Goal: Information Seeking & Learning: Learn about a topic

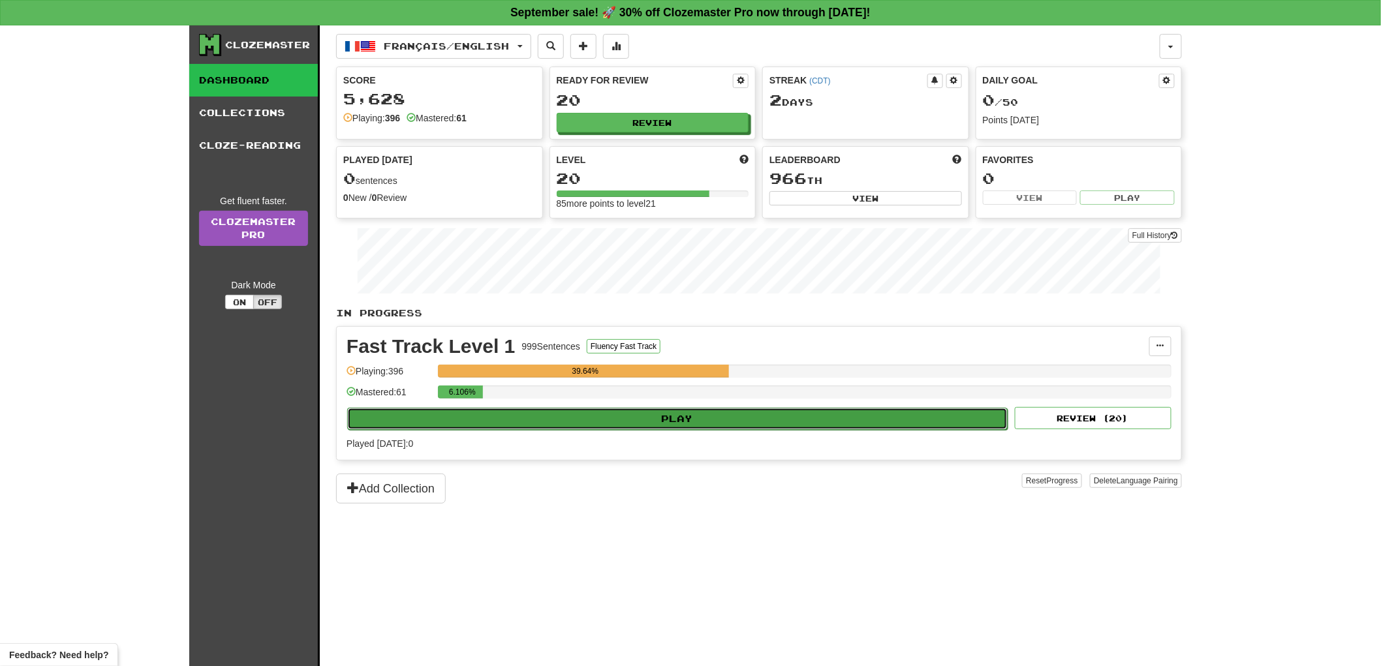
click at [623, 421] on button "Play" at bounding box center [677, 419] width 660 height 22
select select "**"
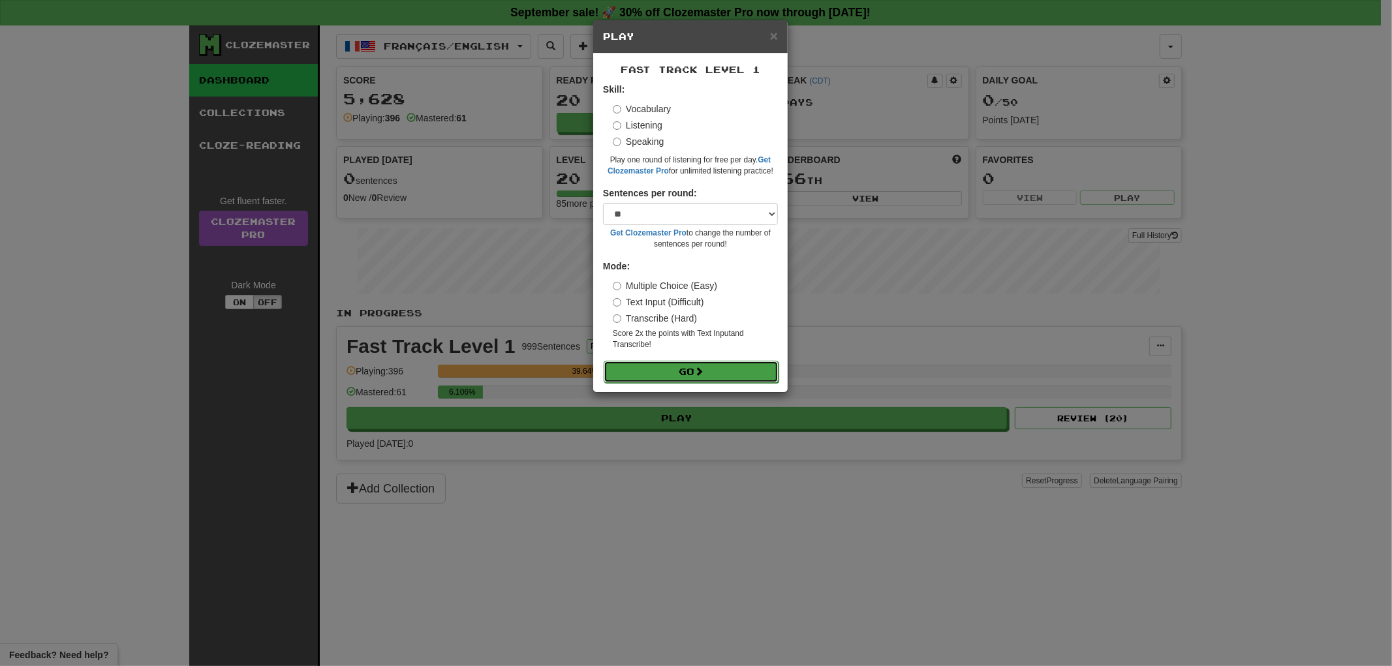
click at [667, 371] on button "Go" at bounding box center [691, 372] width 175 height 22
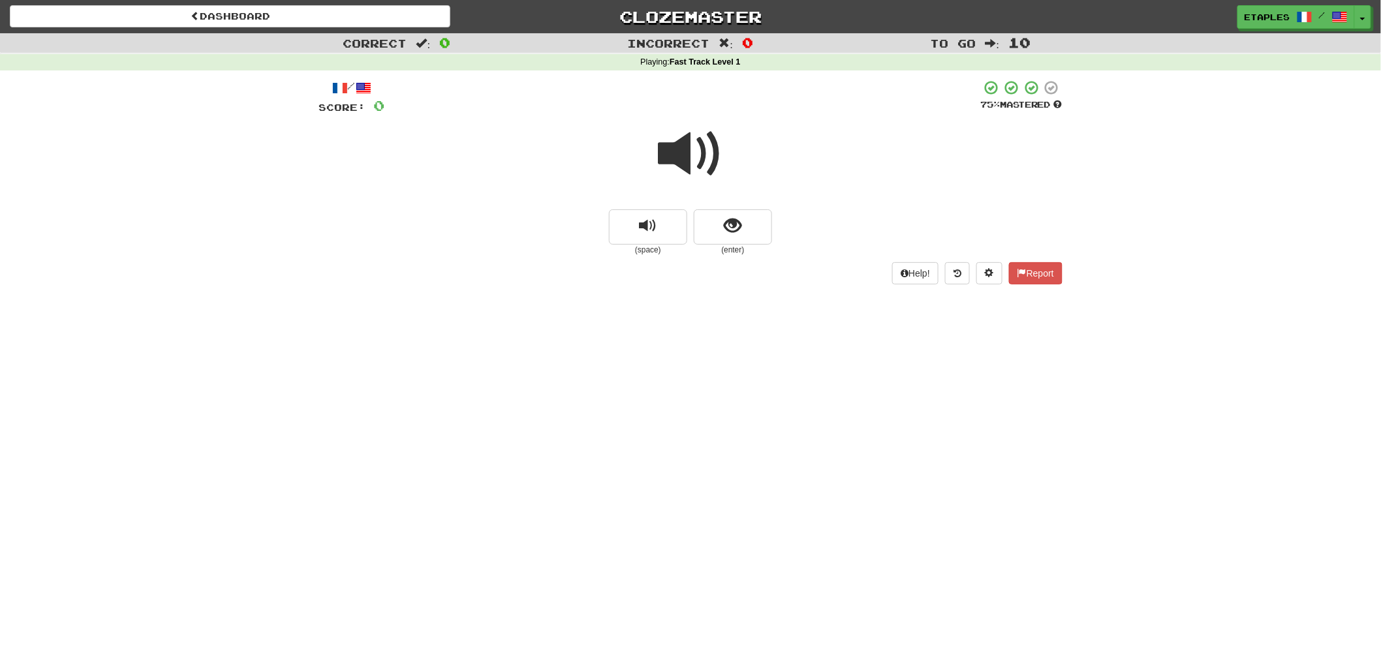
click at [688, 154] on span at bounding box center [690, 153] width 65 height 65
click at [679, 158] on span at bounding box center [690, 153] width 65 height 65
click at [724, 217] on span "show sentence" at bounding box center [733, 226] width 18 height 18
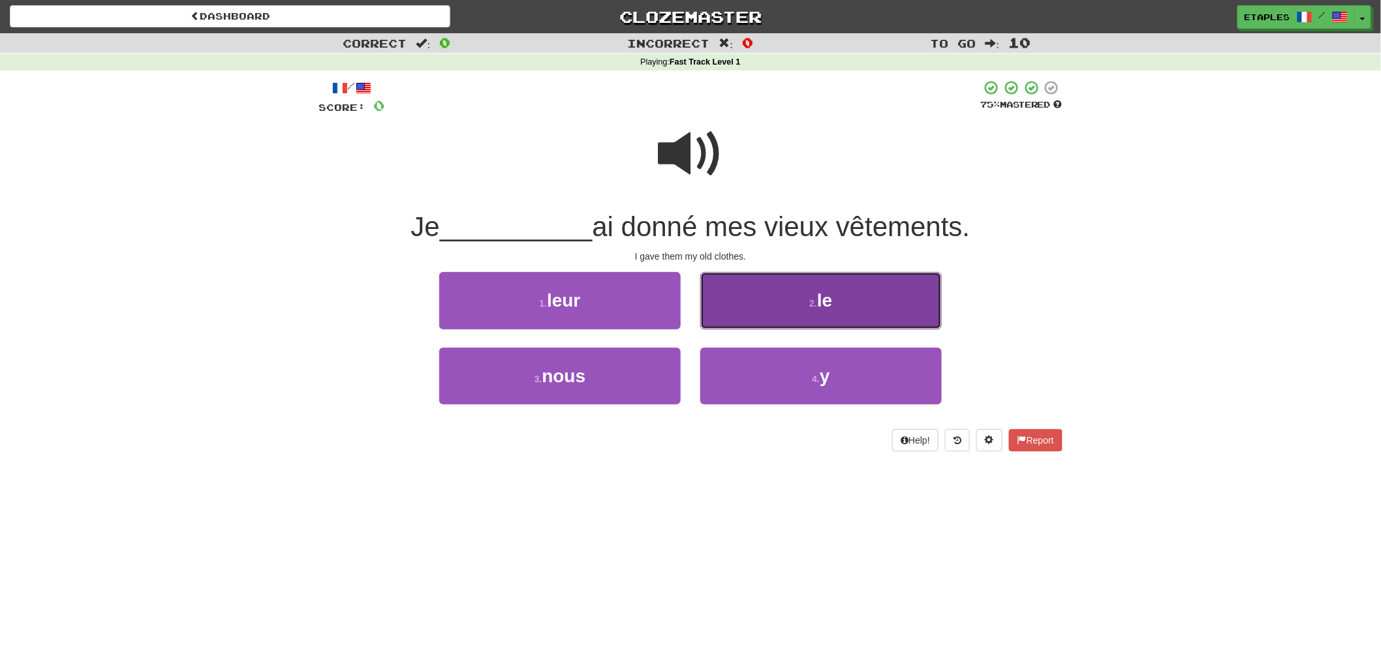
click at [816, 302] on small "2 ." at bounding box center [813, 303] width 8 height 10
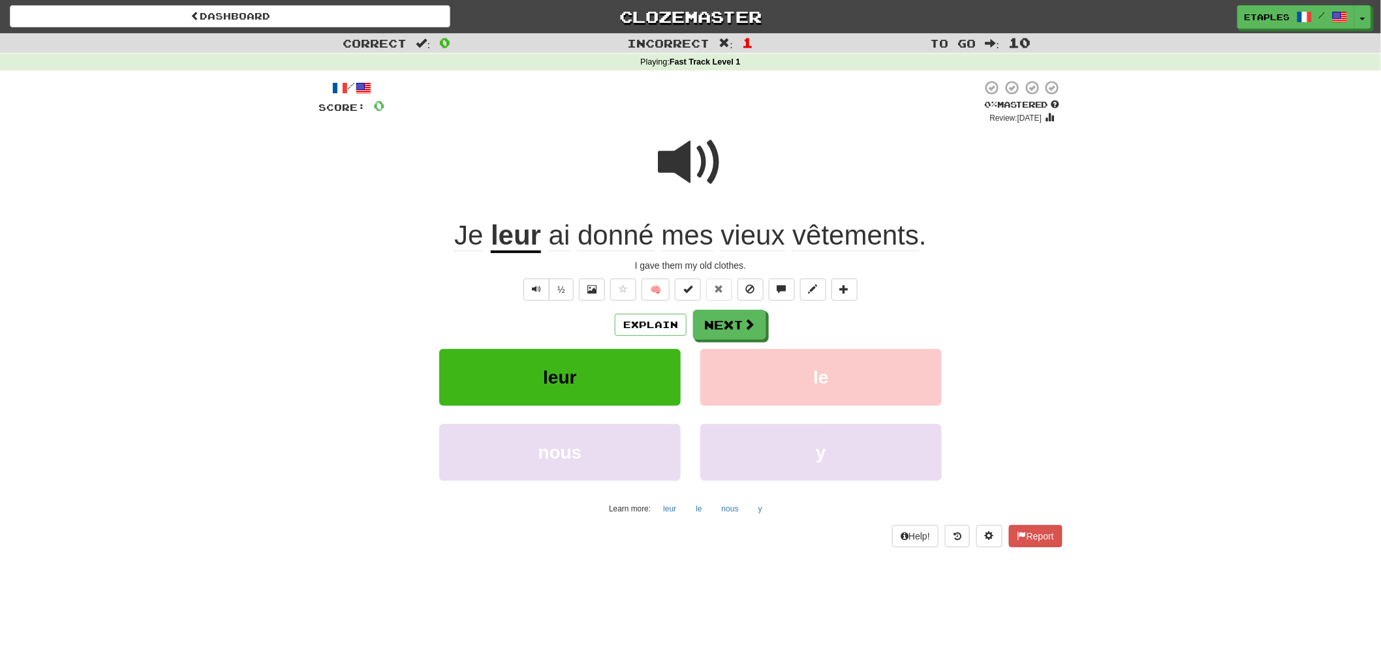
click at [679, 181] on span at bounding box center [690, 162] width 65 height 65
click at [687, 166] on span at bounding box center [690, 162] width 65 height 65
click at [720, 324] on button "Next" at bounding box center [730, 326] width 73 height 30
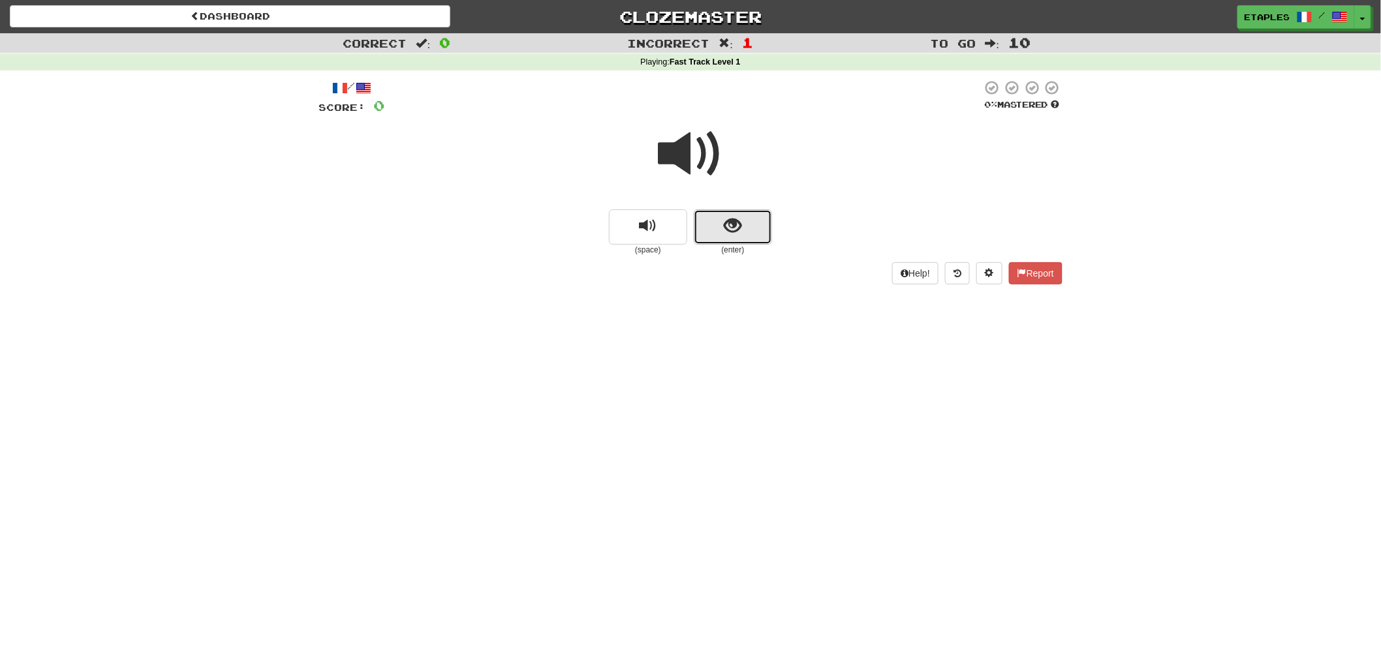
click at [733, 226] on span "show sentence" at bounding box center [733, 226] width 18 height 18
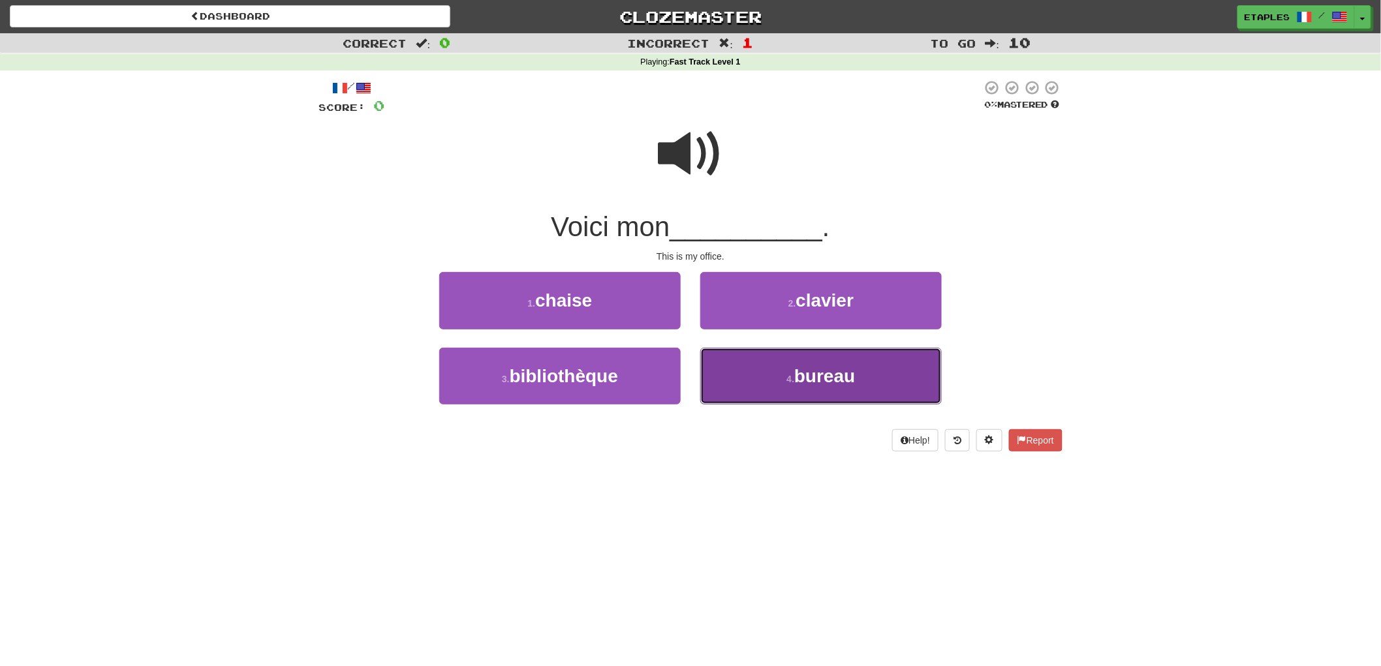
click at [799, 378] on span "bureau" at bounding box center [824, 376] width 61 height 20
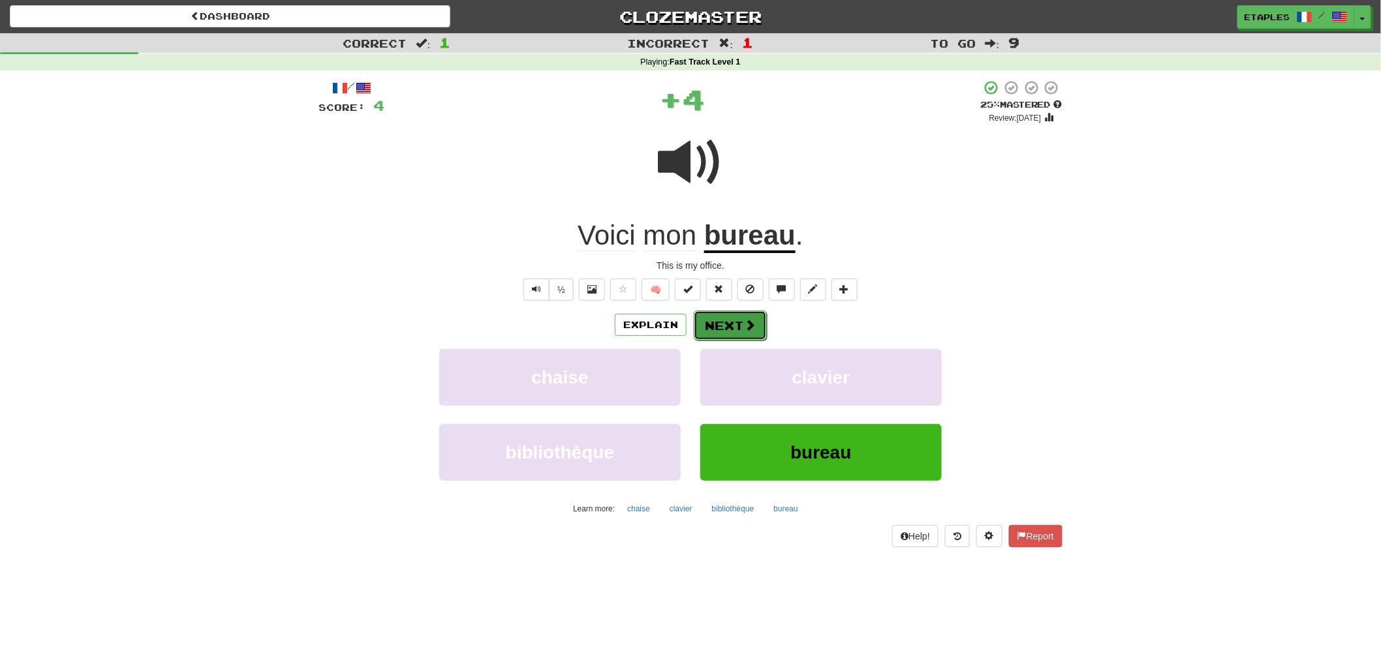
click at [730, 311] on button "Next" at bounding box center [730, 326] width 73 height 30
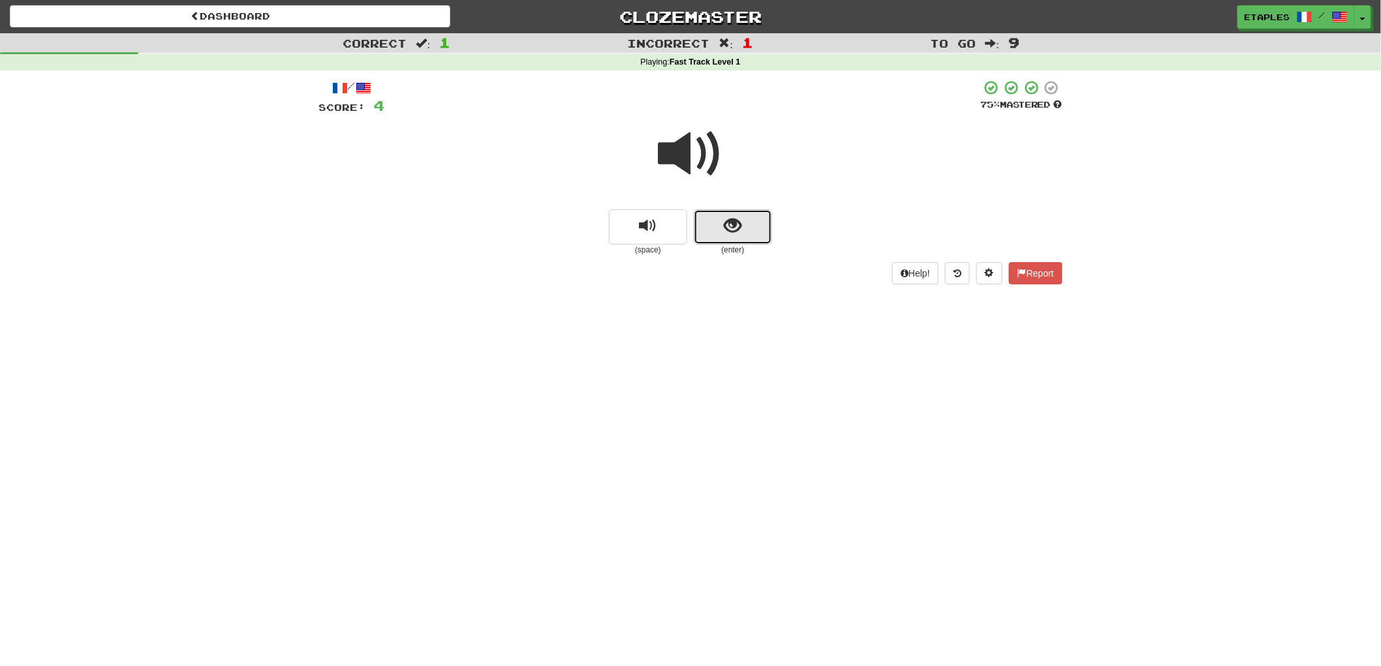
click at [723, 236] on button "show sentence" at bounding box center [733, 226] width 78 height 35
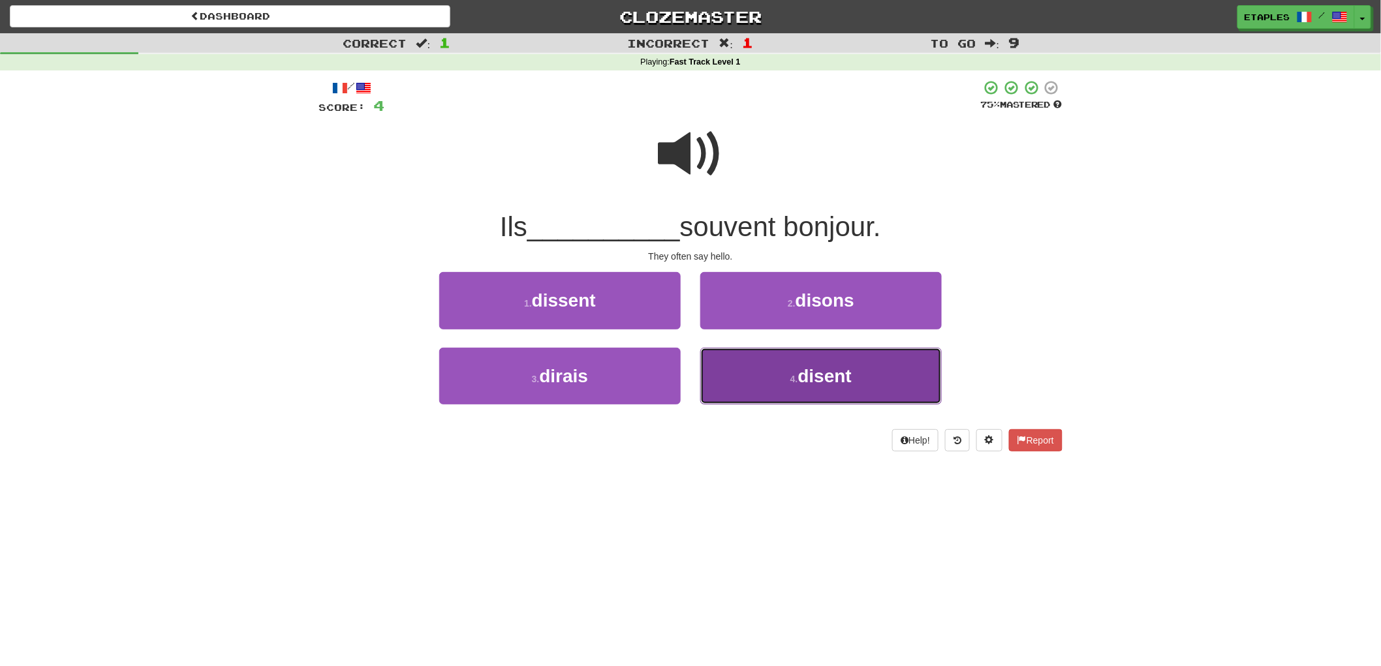
click at [813, 378] on span "disent" at bounding box center [825, 376] width 54 height 20
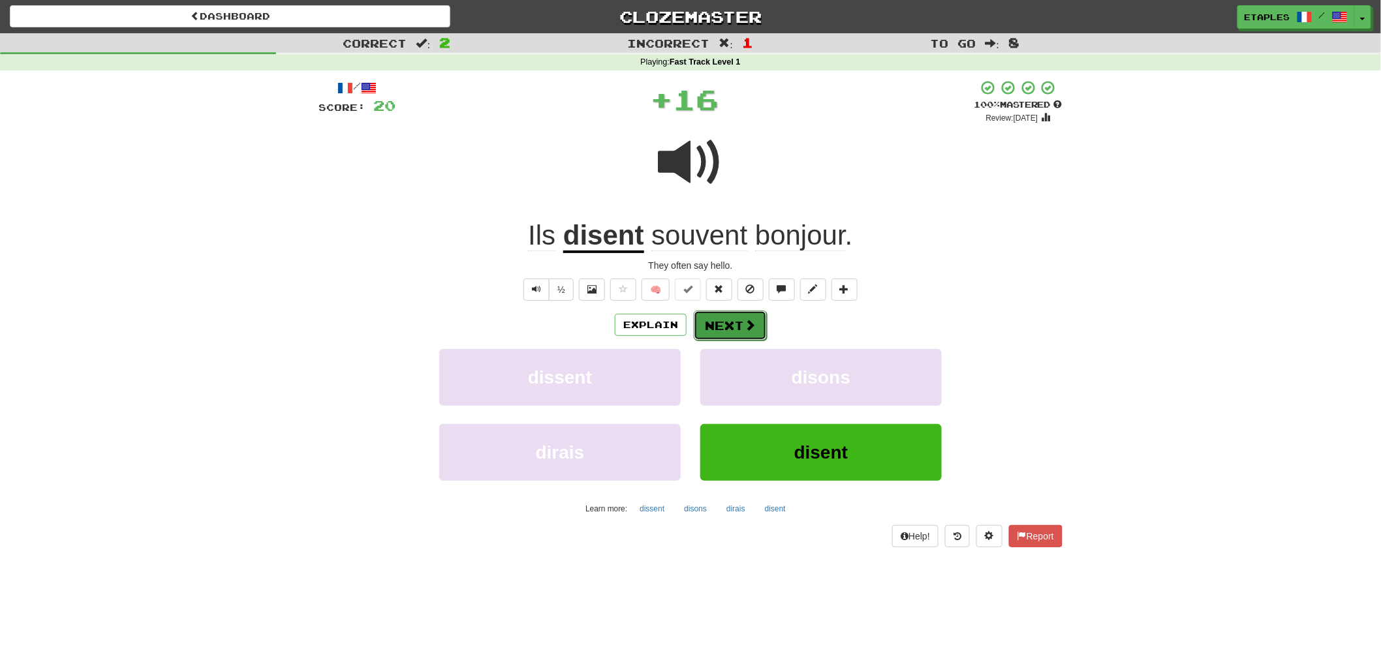
click at [715, 325] on button "Next" at bounding box center [730, 326] width 73 height 30
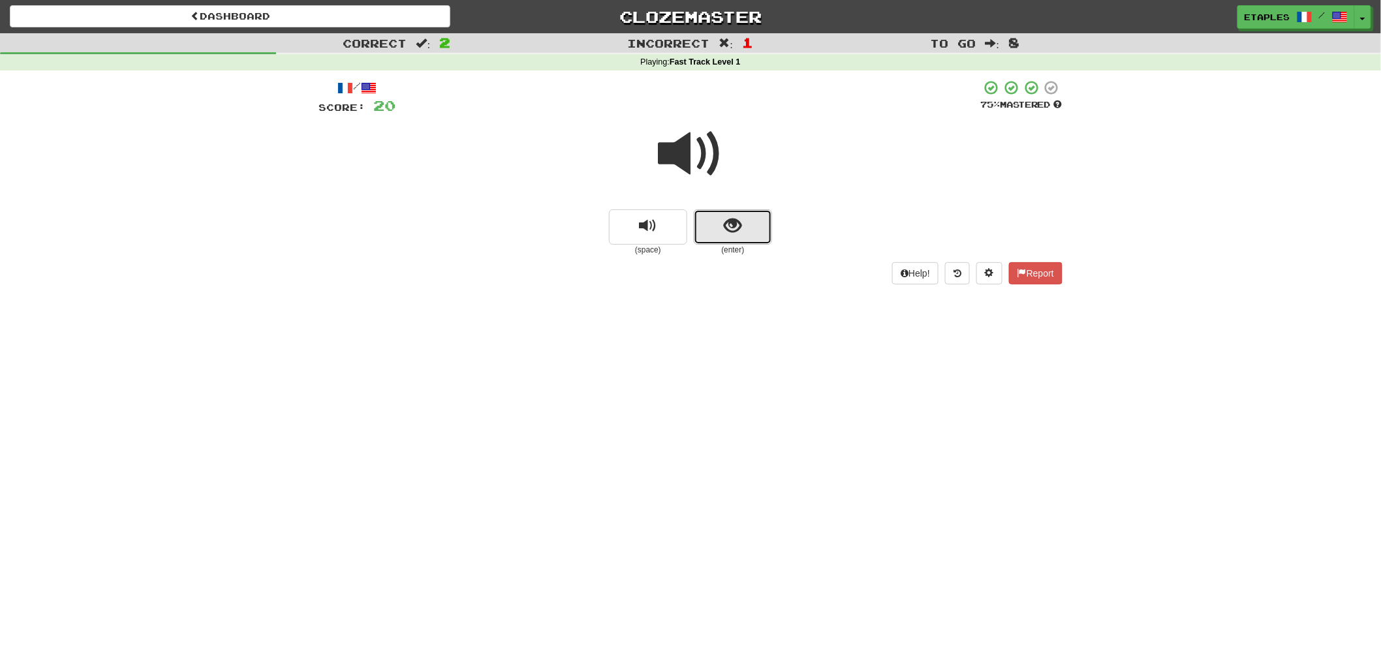
click at [726, 232] on span "show sentence" at bounding box center [733, 226] width 18 height 18
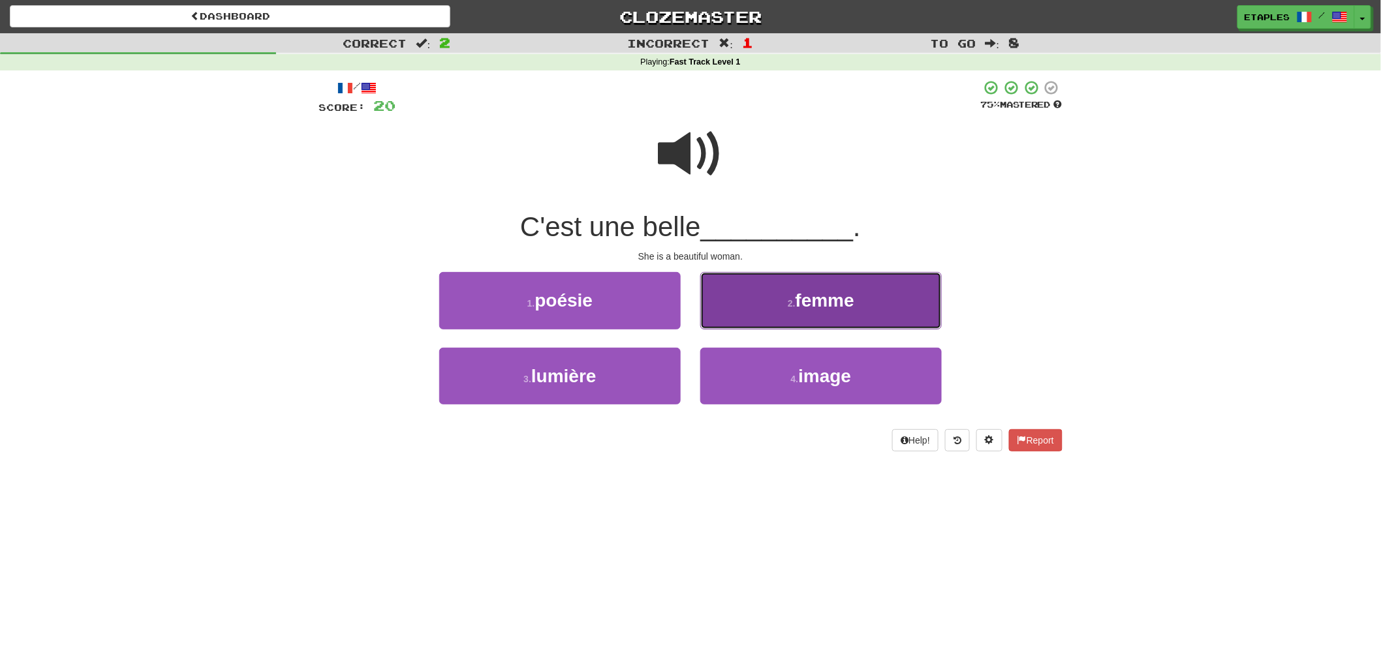
click at [801, 301] on span "femme" at bounding box center [824, 300] width 59 height 20
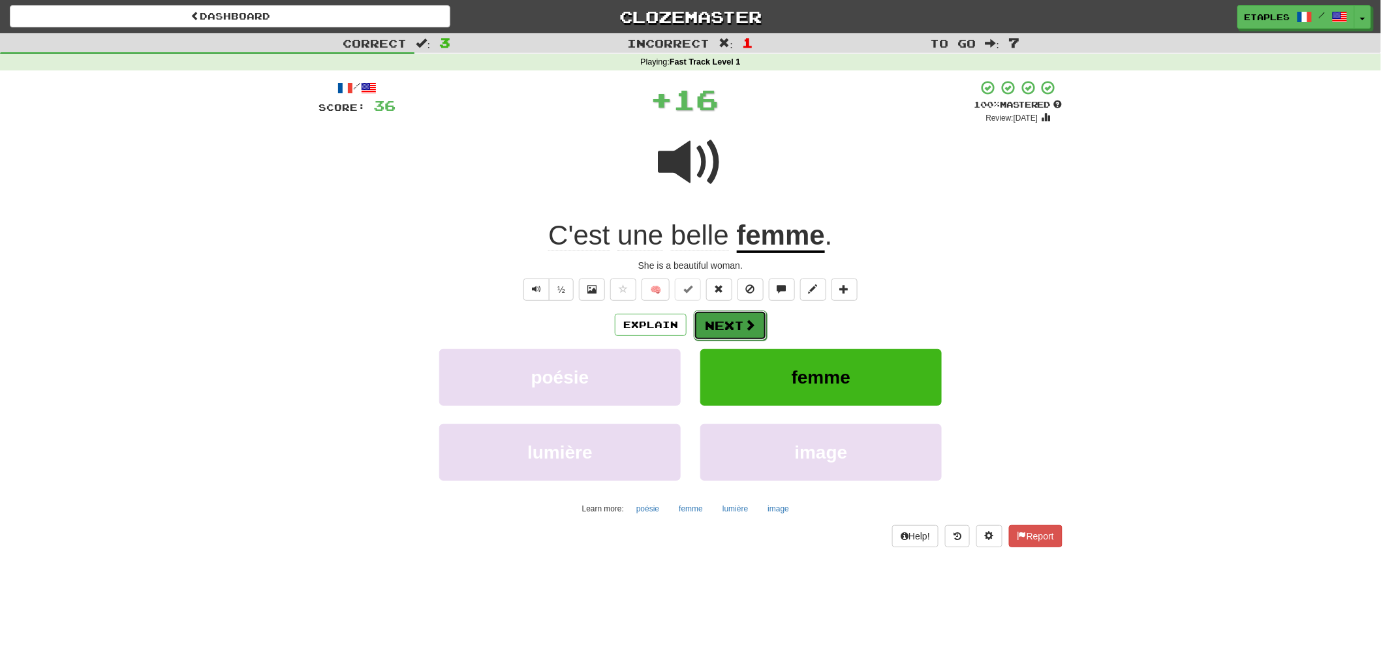
click at [719, 322] on button "Next" at bounding box center [730, 326] width 73 height 30
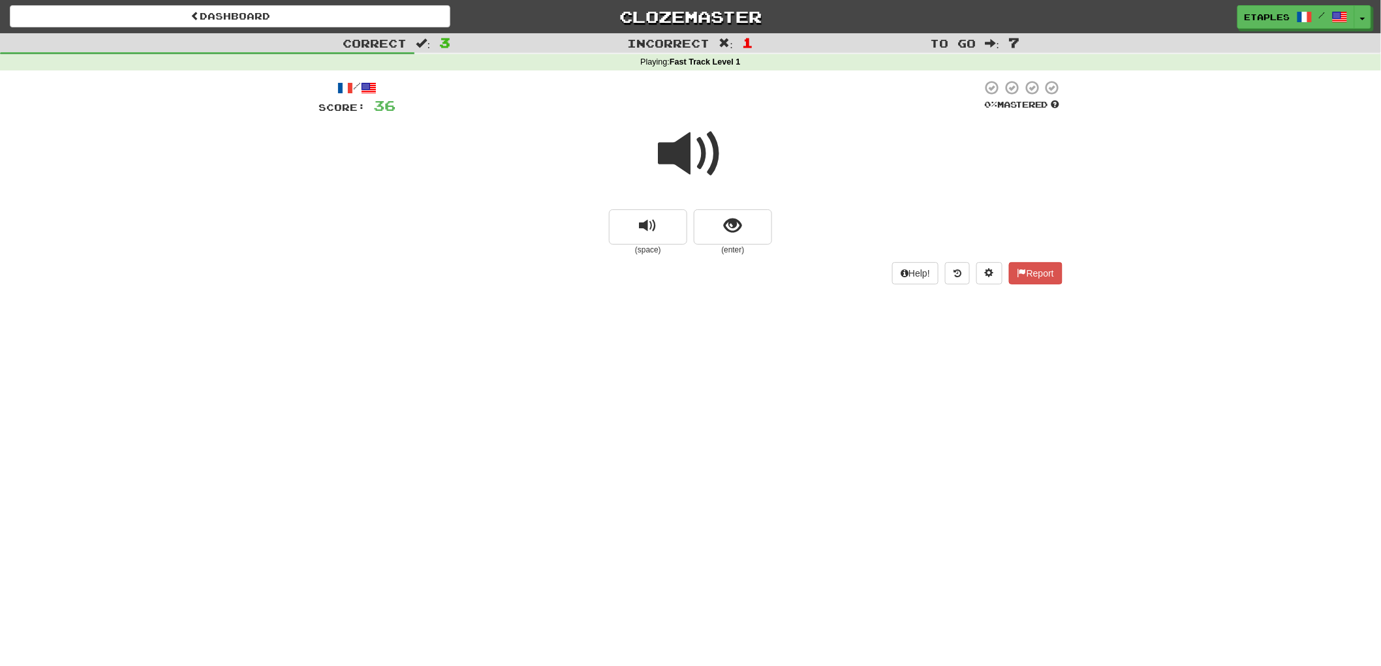
click at [679, 157] on span at bounding box center [690, 153] width 65 height 65
click at [726, 237] on button "show sentence" at bounding box center [733, 226] width 78 height 35
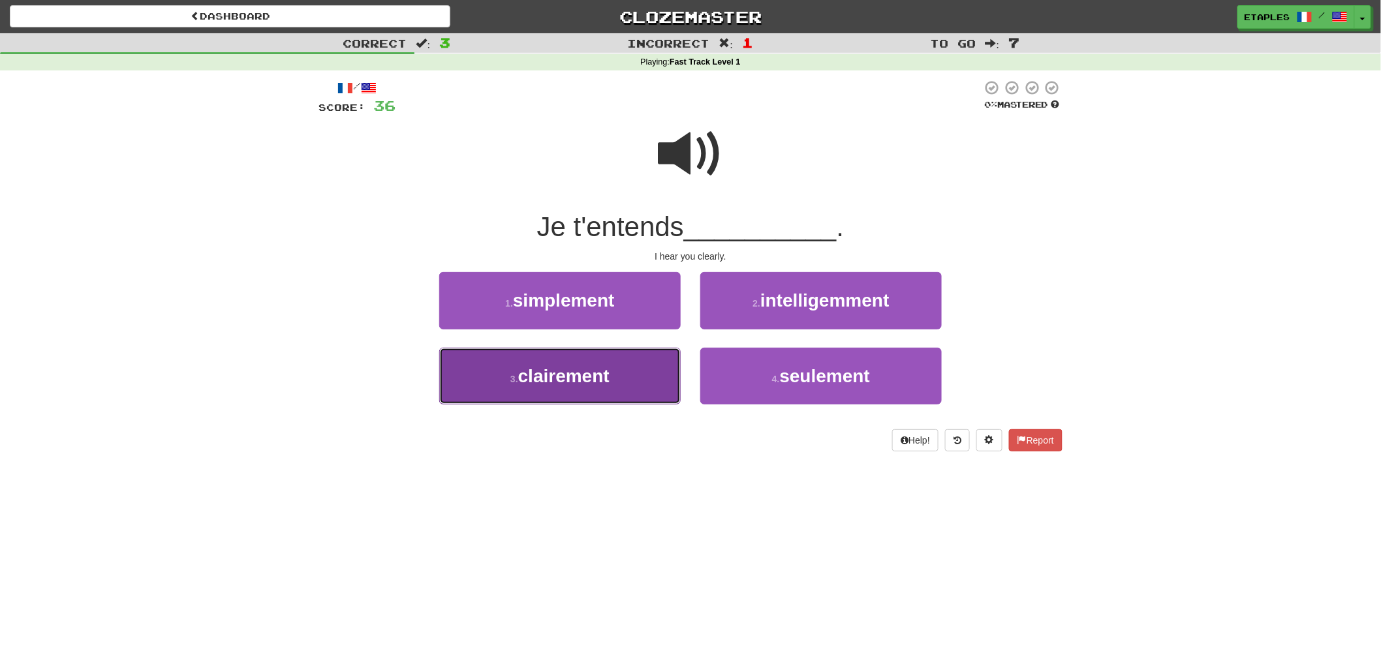
click at [568, 377] on span "clairement" at bounding box center [563, 376] width 91 height 20
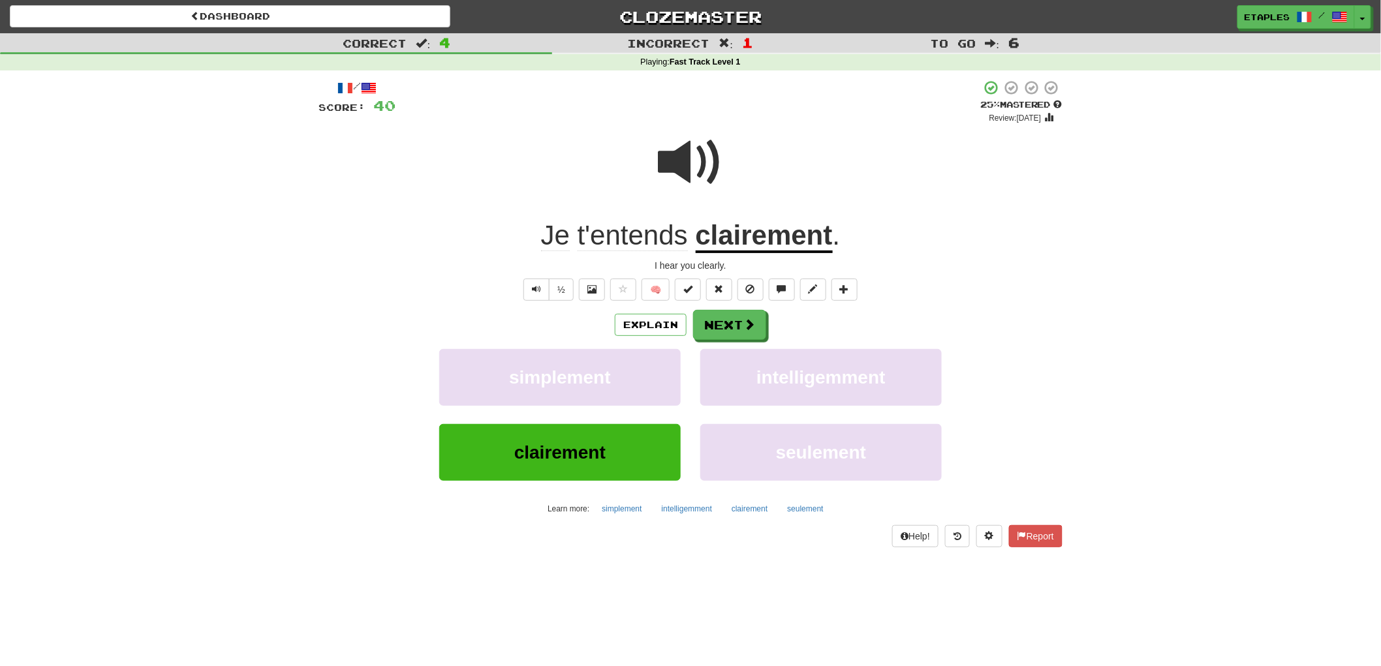
click at [676, 142] on span at bounding box center [690, 162] width 65 height 65
click at [734, 324] on button "Next" at bounding box center [730, 326] width 73 height 30
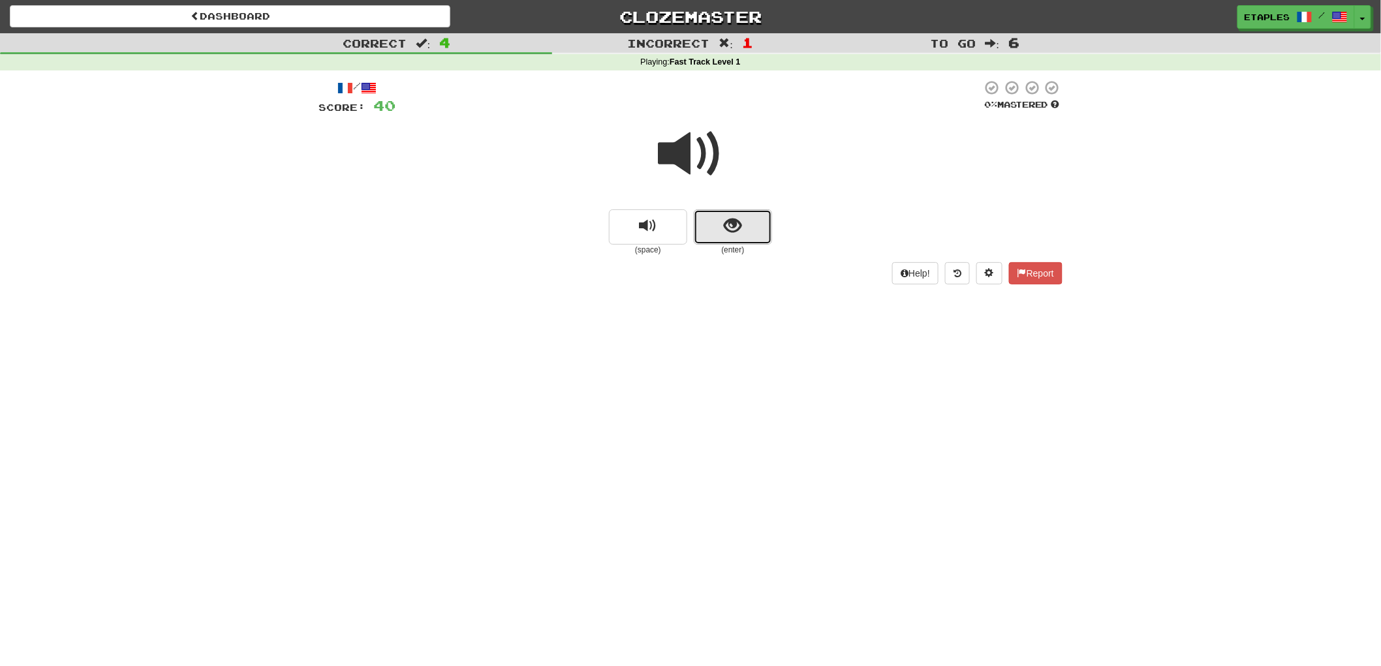
click at [732, 229] on span "show sentence" at bounding box center [733, 226] width 18 height 18
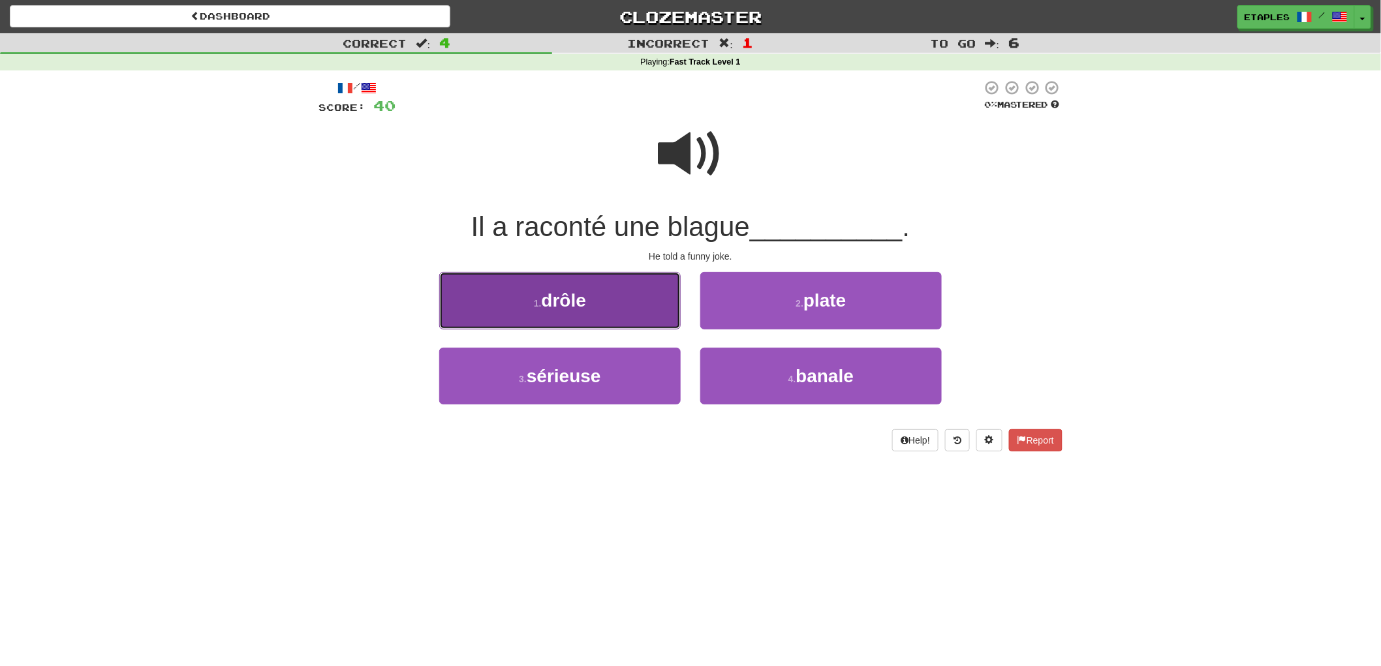
click at [572, 310] on button "1 . drôle" at bounding box center [559, 300] width 241 height 57
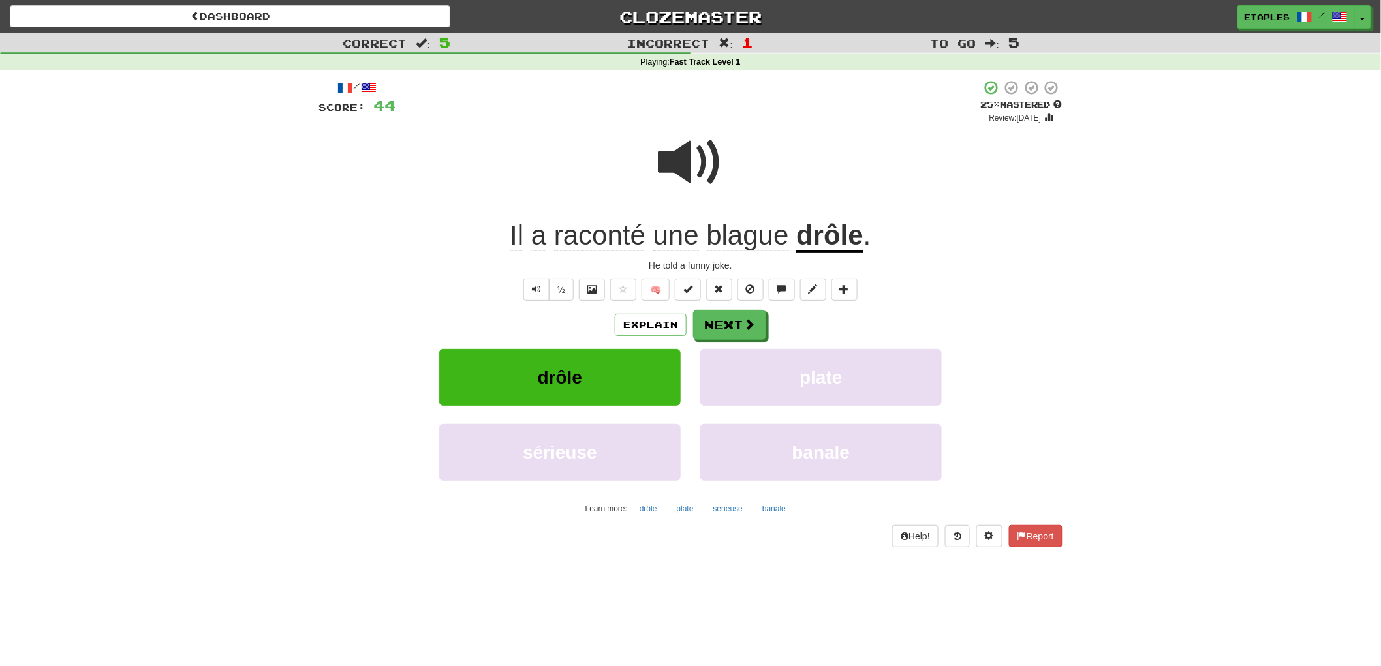
click at [702, 153] on span at bounding box center [690, 162] width 65 height 65
click at [718, 328] on button "Next" at bounding box center [730, 326] width 73 height 30
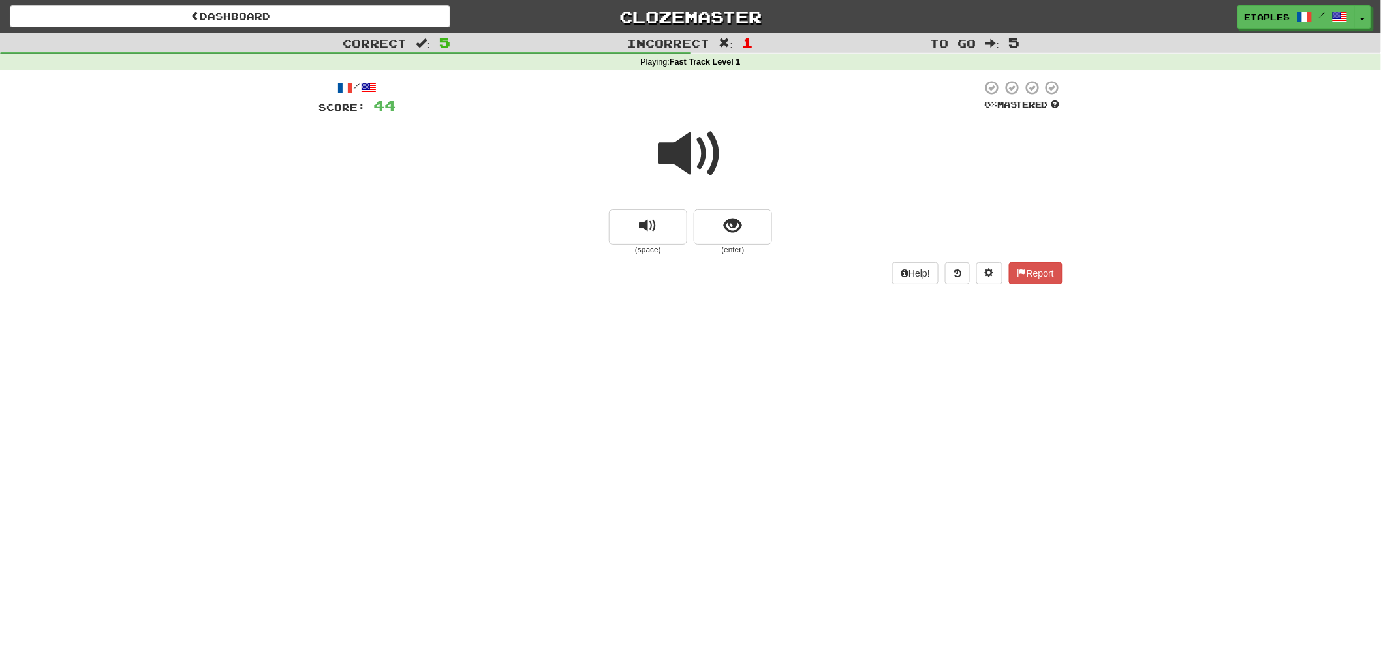
click at [675, 157] on span at bounding box center [690, 153] width 65 height 65
click at [718, 223] on button "show sentence" at bounding box center [733, 226] width 78 height 35
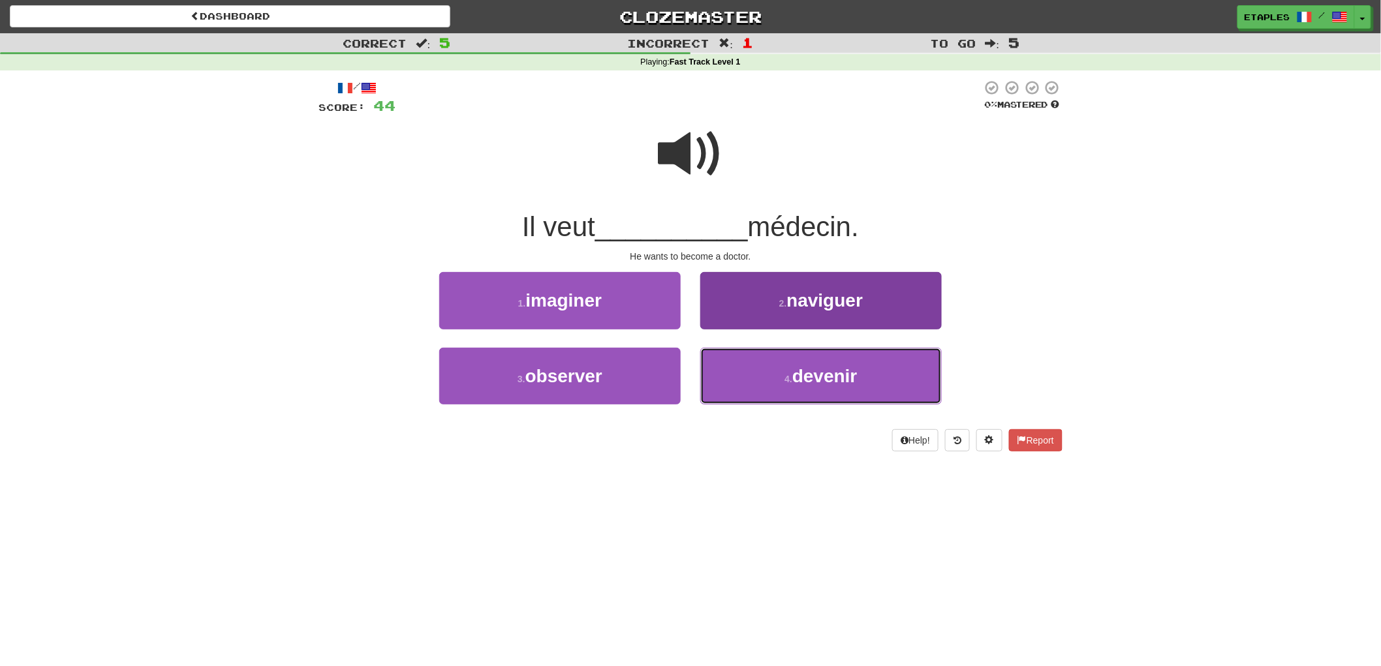
click at [816, 390] on button "4 . devenir" at bounding box center [820, 376] width 241 height 57
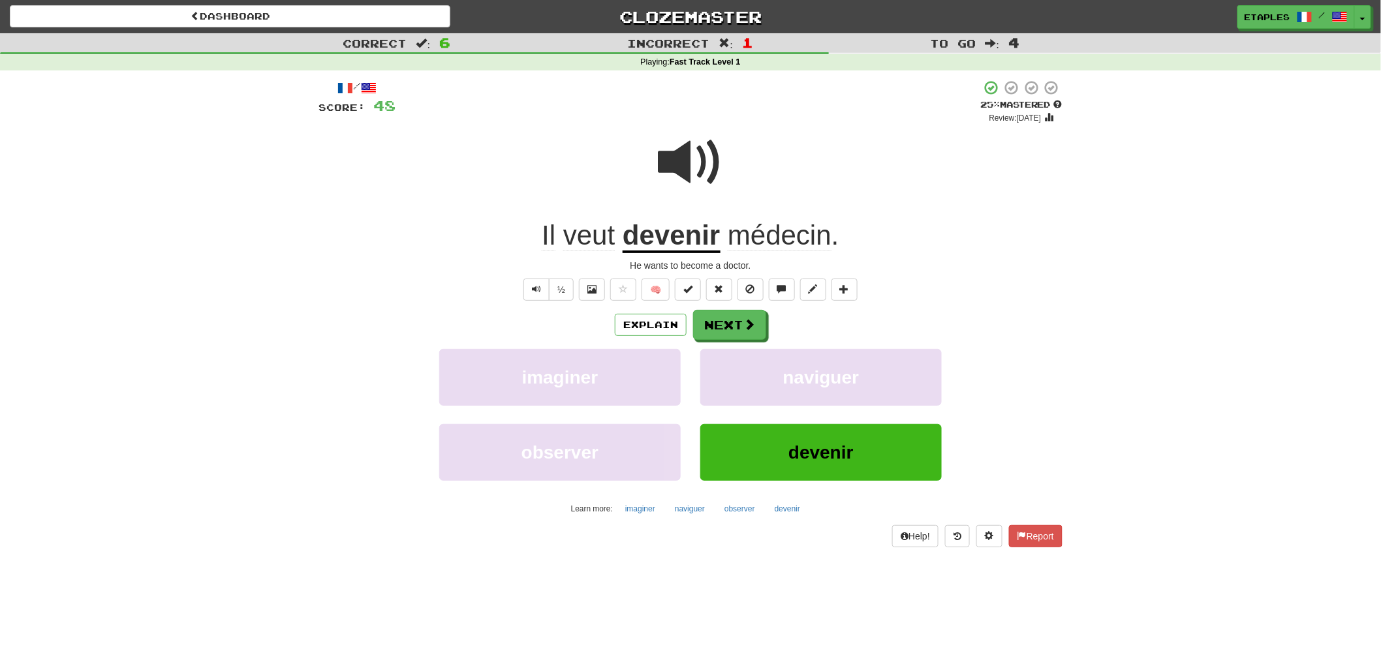
click at [679, 170] on span at bounding box center [690, 162] width 65 height 65
click at [729, 320] on button "Next" at bounding box center [730, 326] width 73 height 30
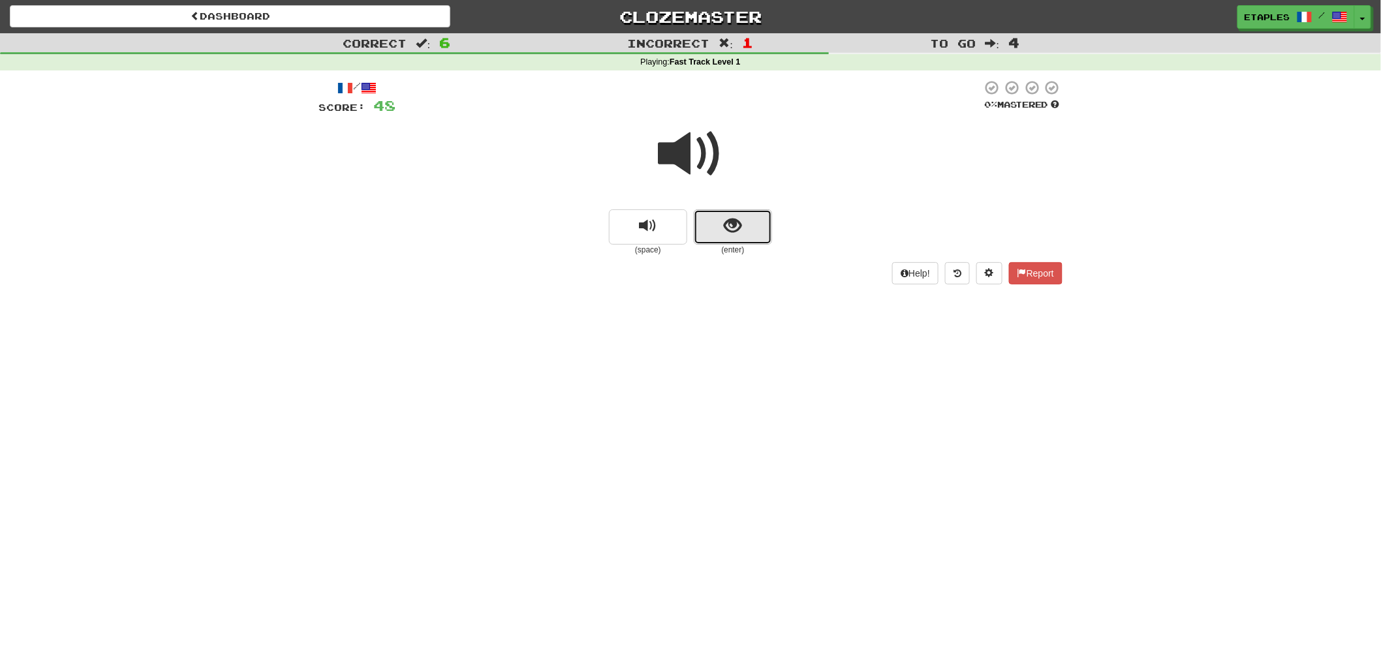
click at [724, 231] on span "show sentence" at bounding box center [733, 226] width 18 height 18
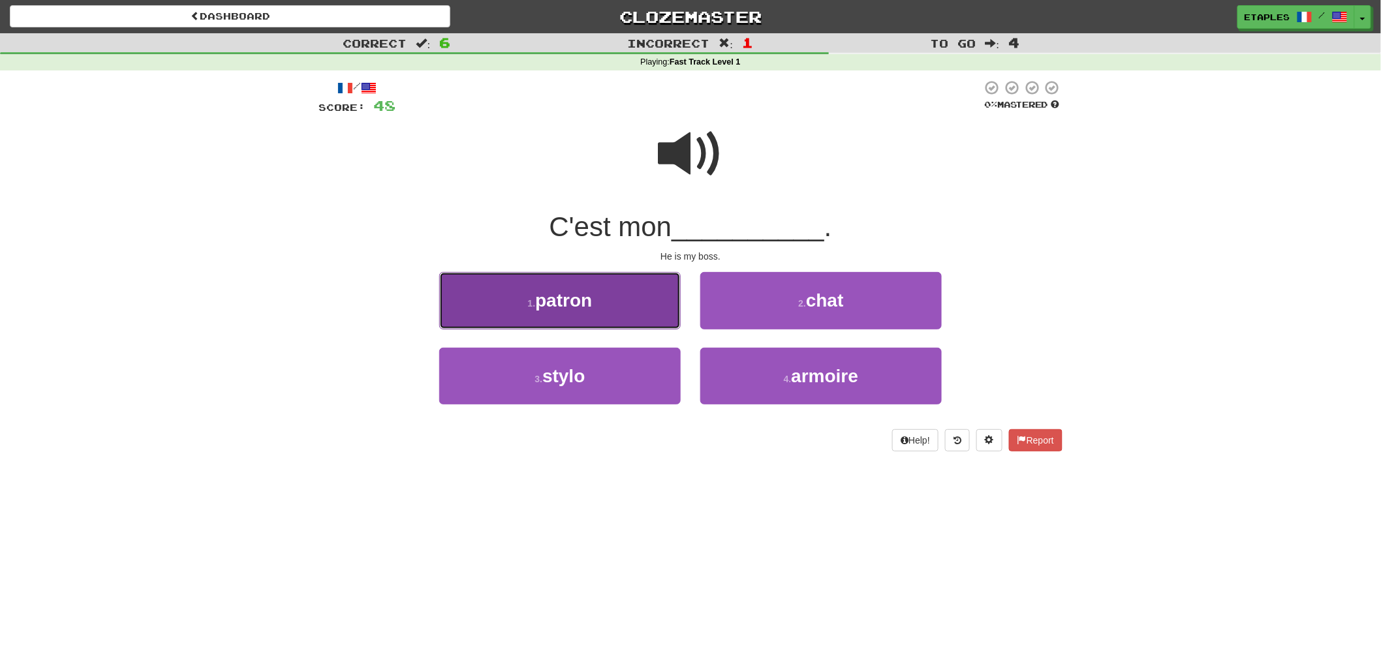
click at [553, 295] on span "patron" at bounding box center [563, 300] width 57 height 20
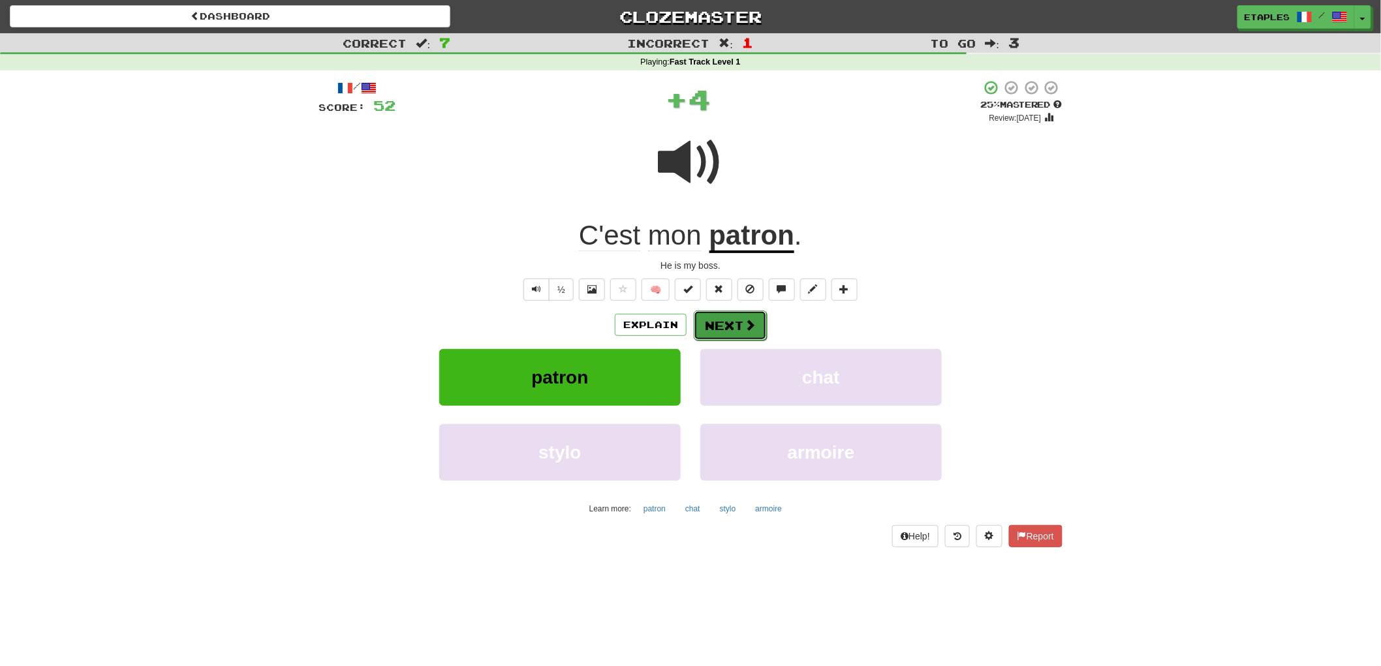
click at [731, 328] on button "Next" at bounding box center [730, 326] width 73 height 30
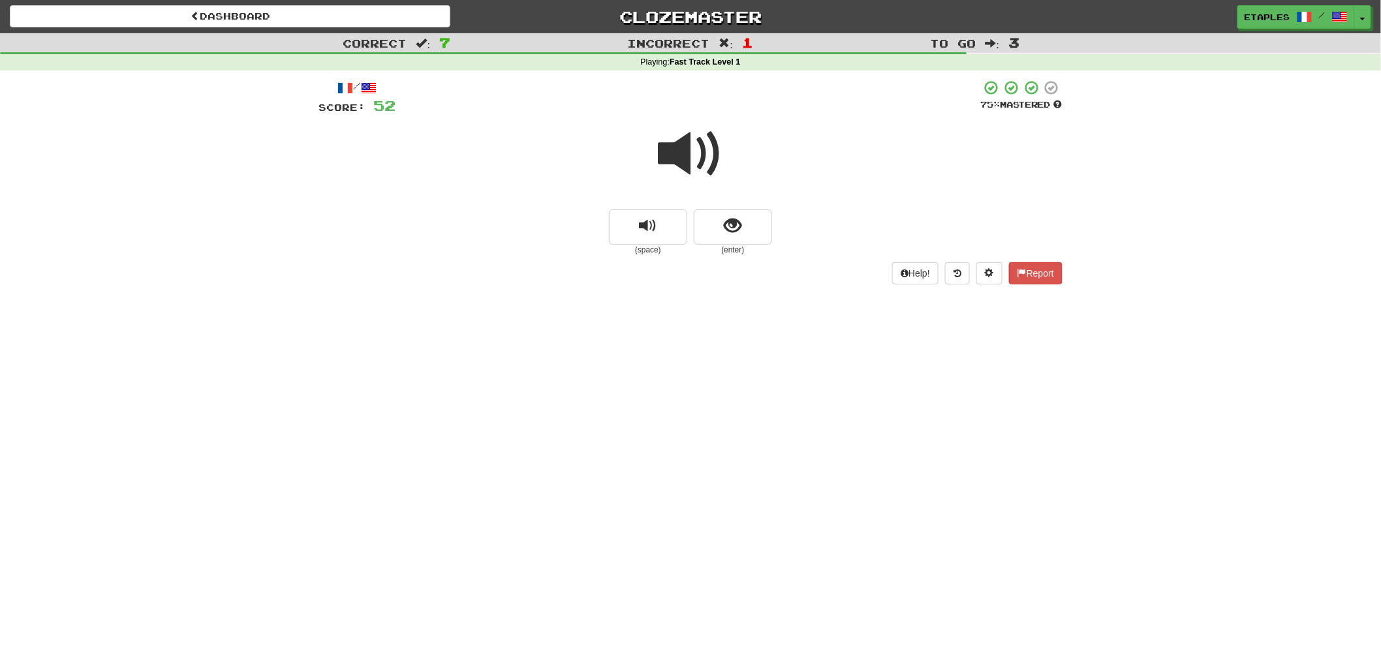
click at [680, 155] on span at bounding box center [690, 153] width 65 height 65
click at [708, 231] on button "show sentence" at bounding box center [733, 226] width 78 height 35
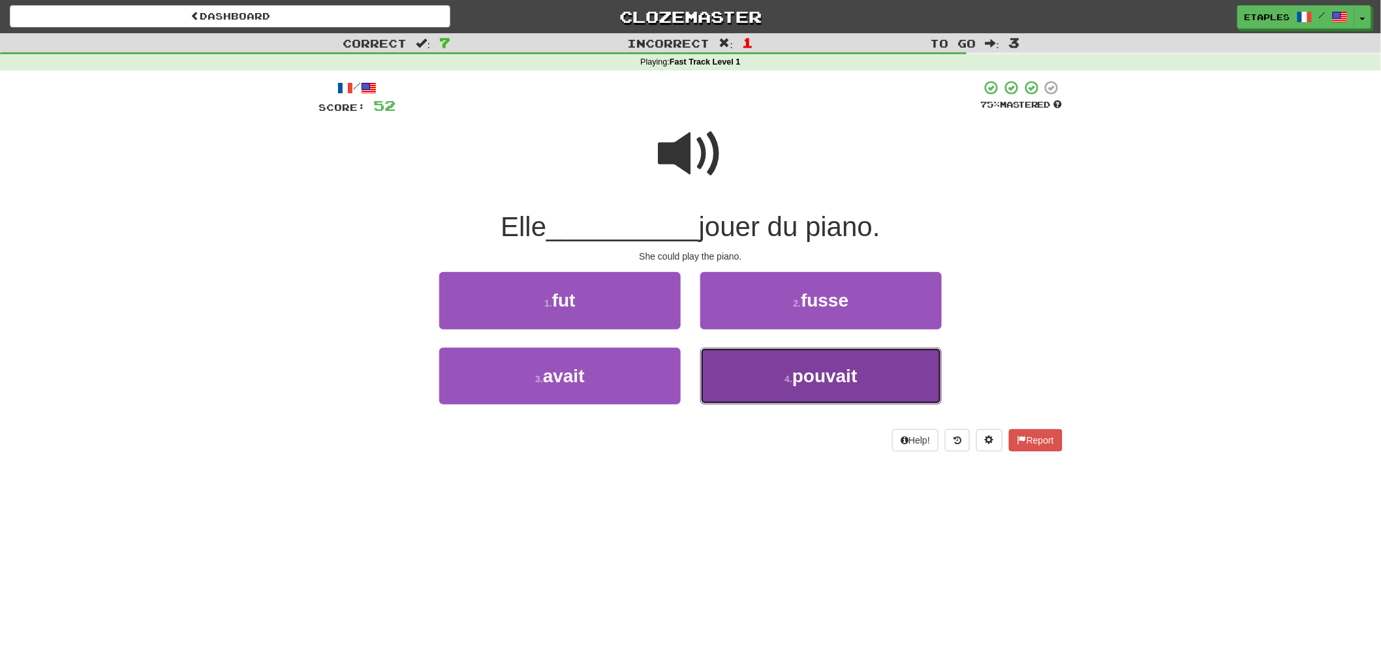
click at [812, 382] on span "pouvait" at bounding box center [824, 376] width 65 height 20
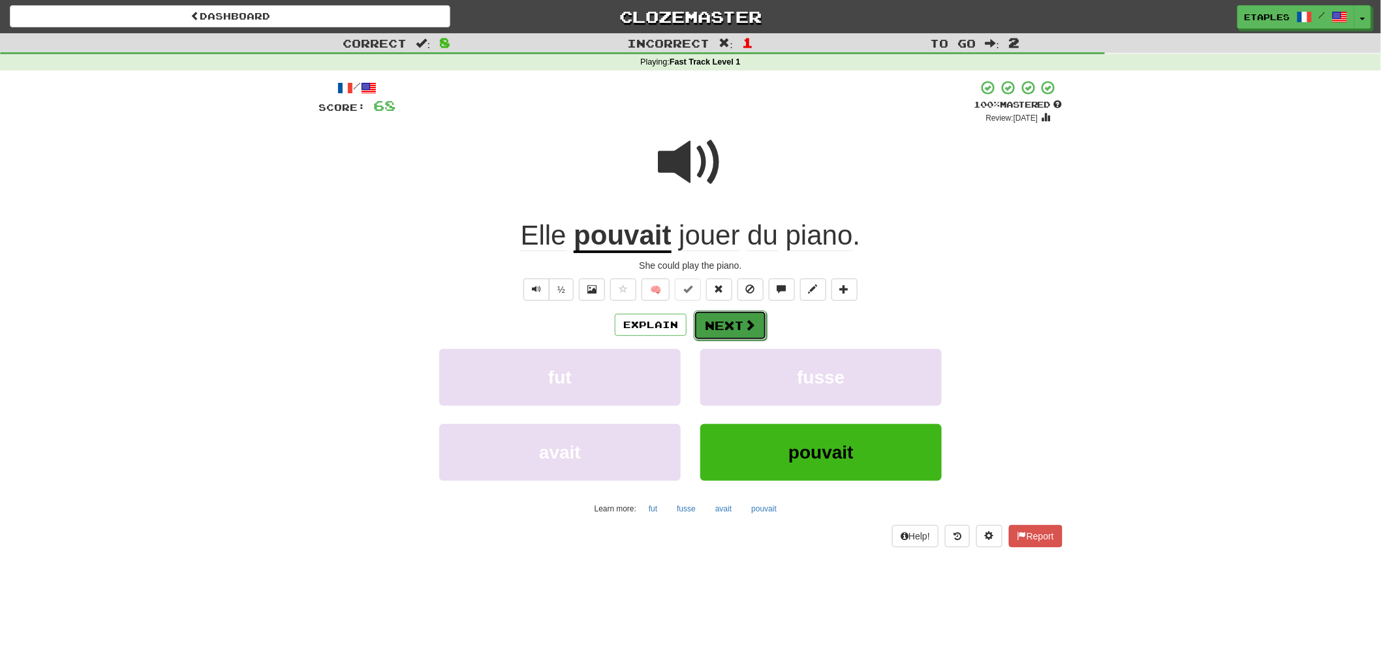
click at [716, 323] on button "Next" at bounding box center [730, 326] width 73 height 30
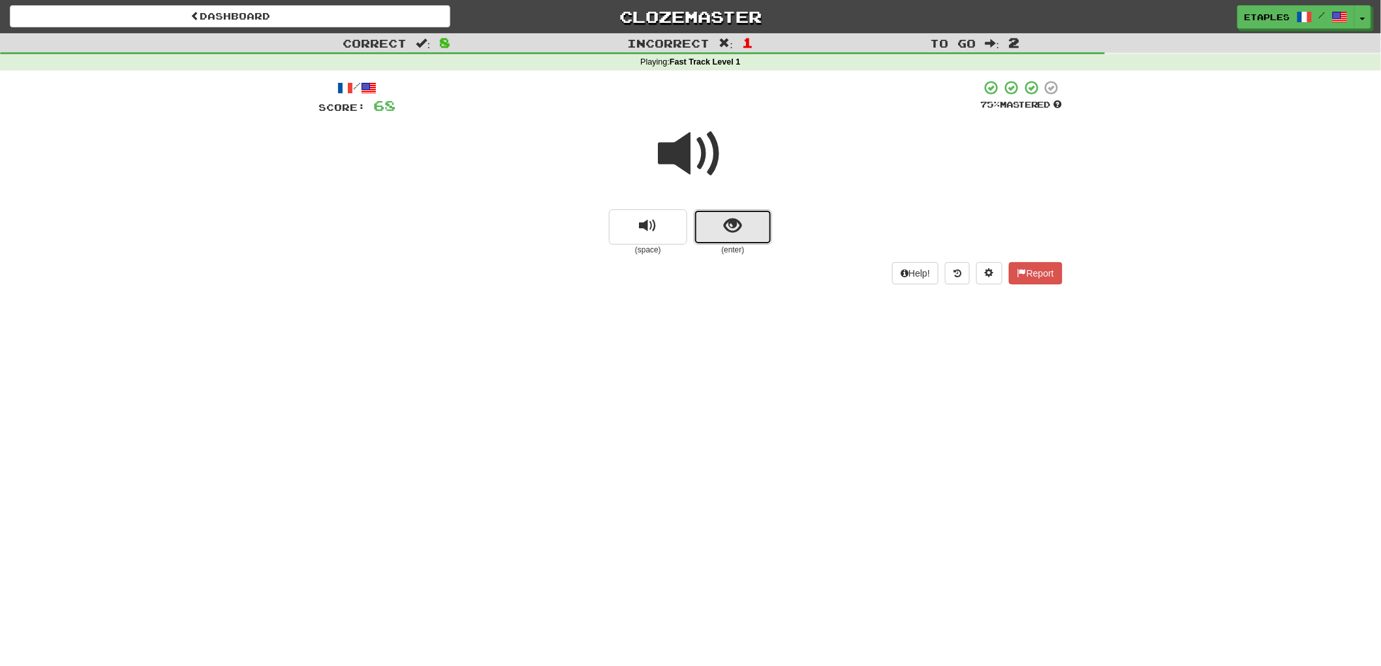
click at [732, 224] on span "show sentence" at bounding box center [733, 226] width 18 height 18
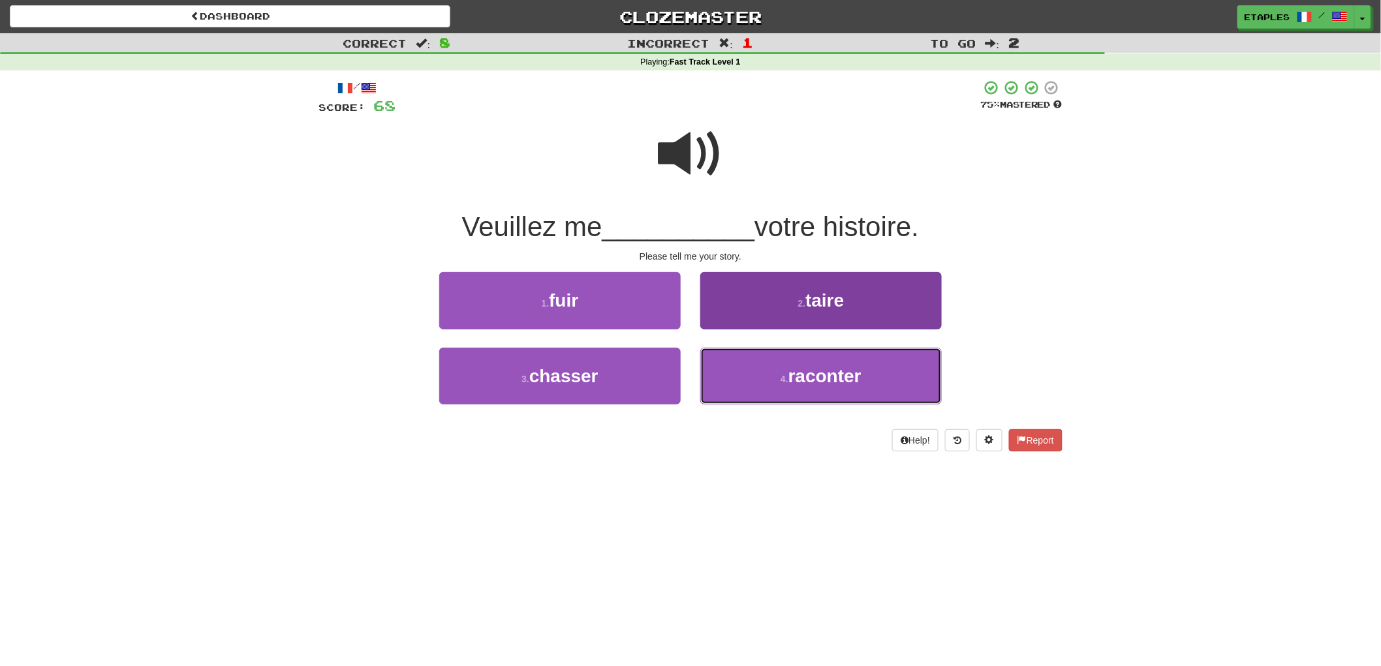
click at [824, 397] on button "4 . raconter" at bounding box center [820, 376] width 241 height 57
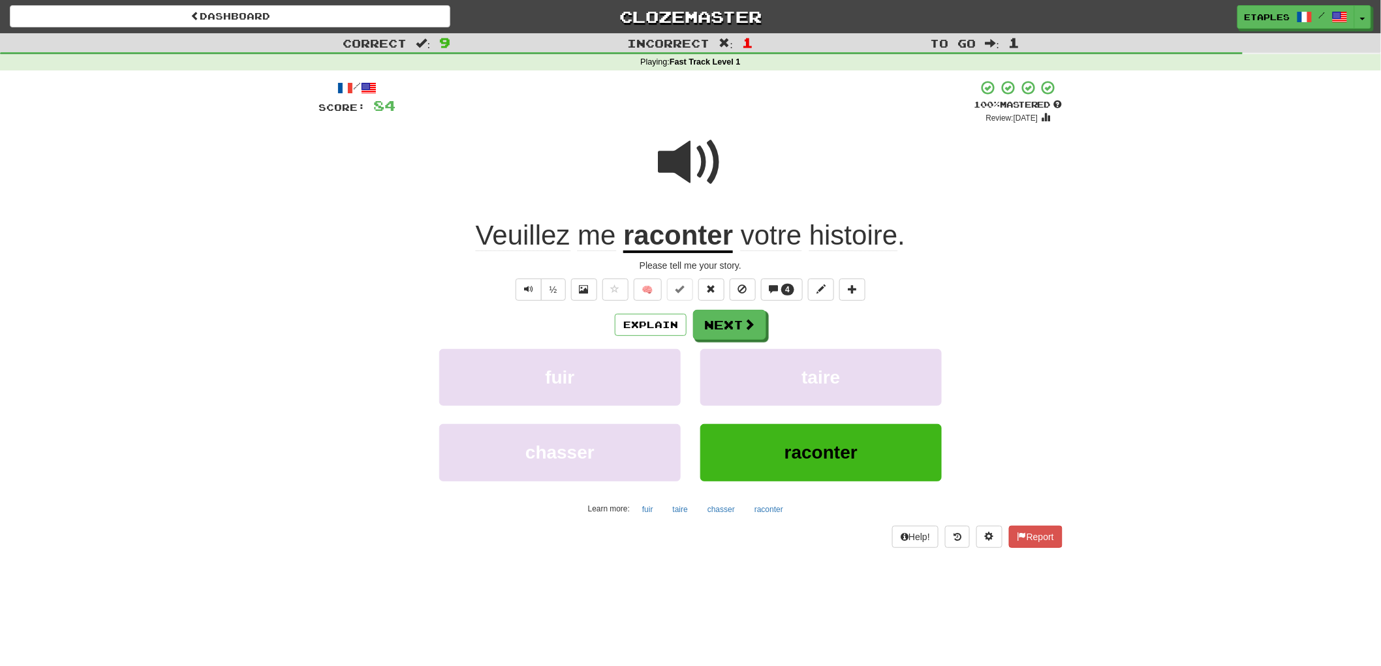
click at [676, 168] on span at bounding box center [690, 162] width 65 height 65
click at [726, 323] on button "Next" at bounding box center [730, 326] width 73 height 30
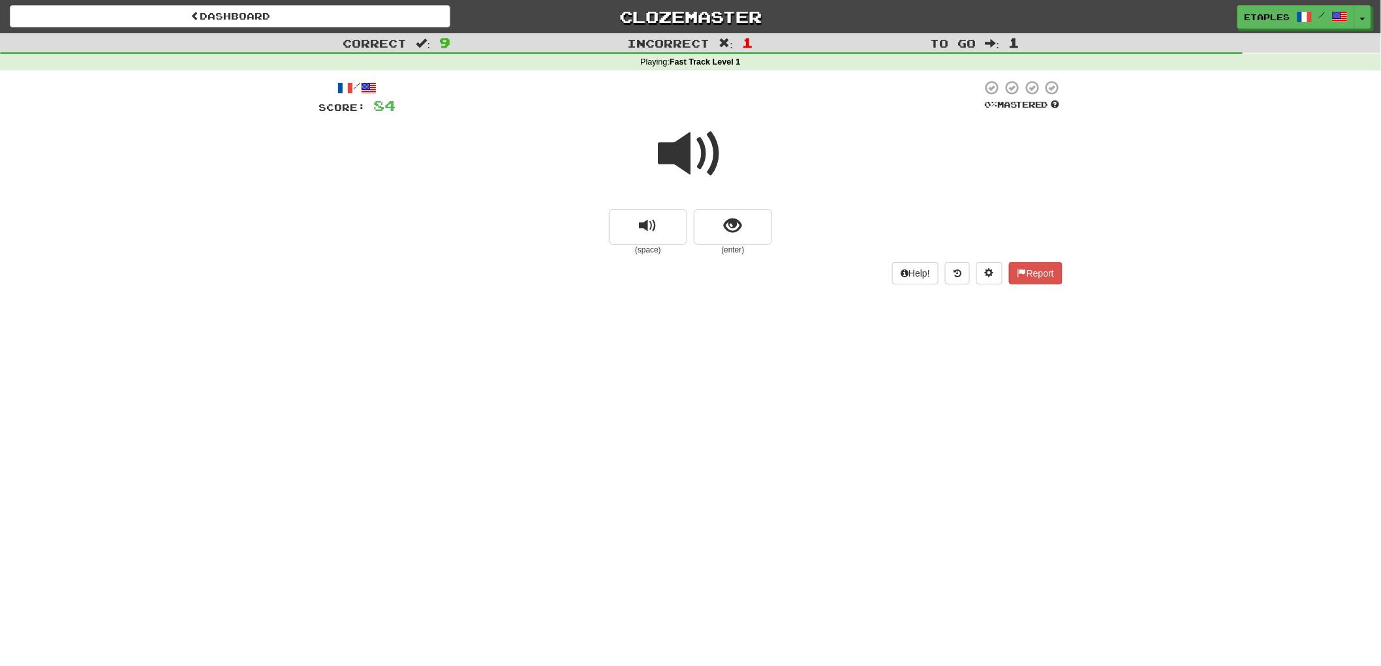
click at [684, 158] on span at bounding box center [690, 153] width 65 height 65
click at [705, 231] on button "show sentence" at bounding box center [733, 226] width 78 height 35
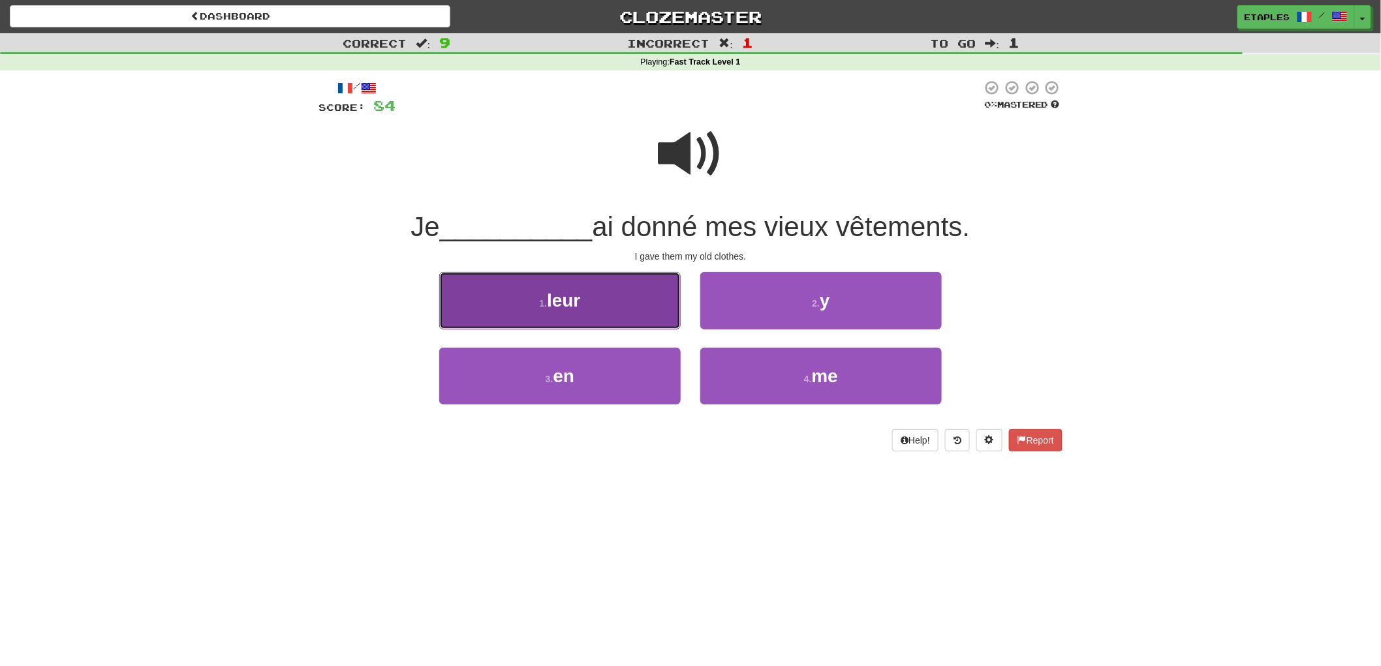
click at [576, 303] on span "leur" at bounding box center [563, 300] width 33 height 20
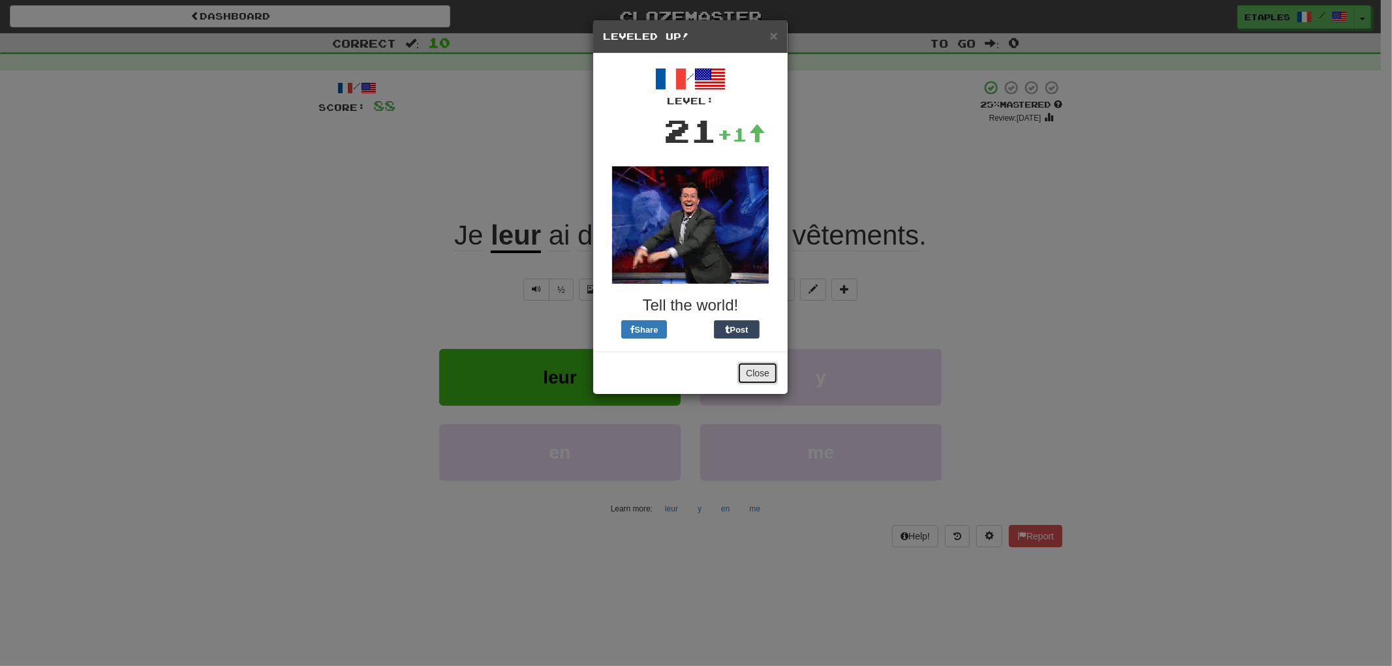
click at [747, 372] on button "Close" at bounding box center [757, 373] width 40 height 22
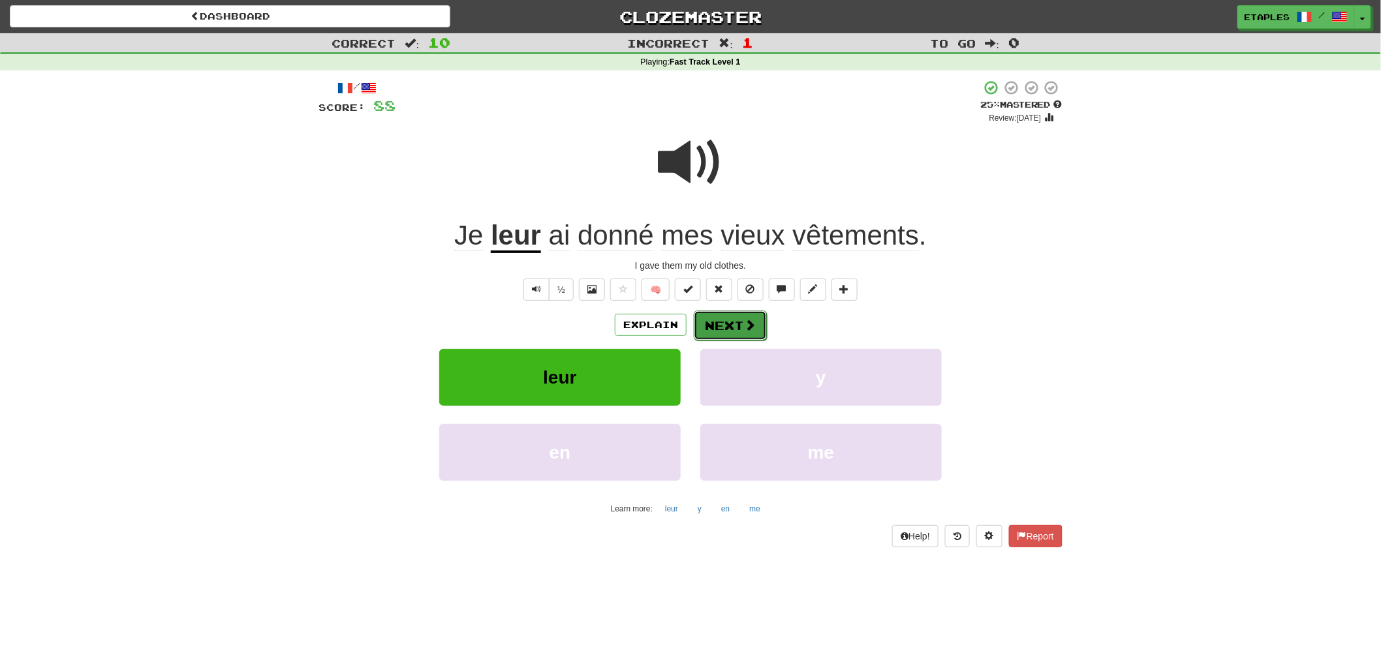
click at [733, 323] on button "Next" at bounding box center [730, 326] width 73 height 30
